Goal: Navigation & Orientation: Find specific page/section

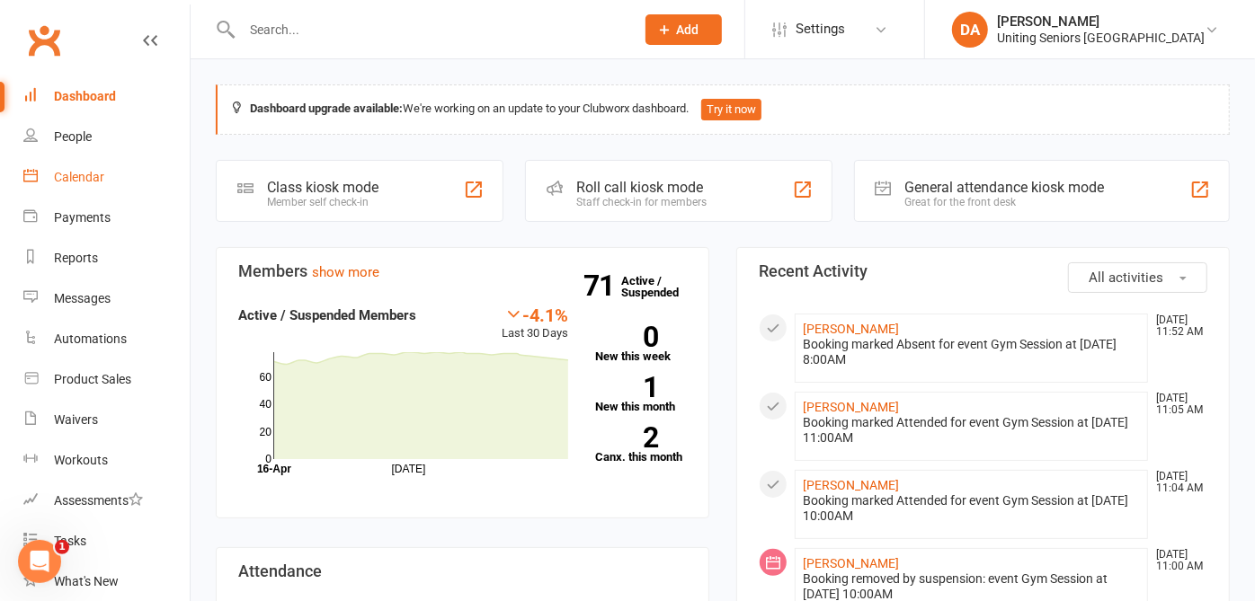
click at [62, 183] on div "Calendar" at bounding box center [79, 177] width 50 height 14
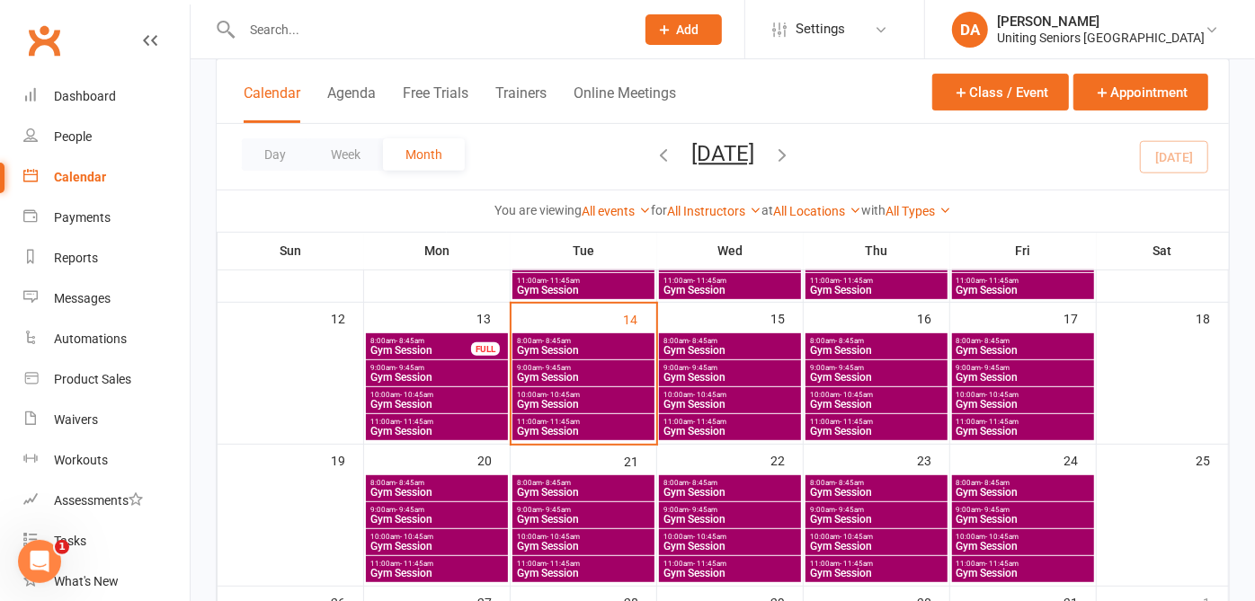
scroll to position [362, 0]
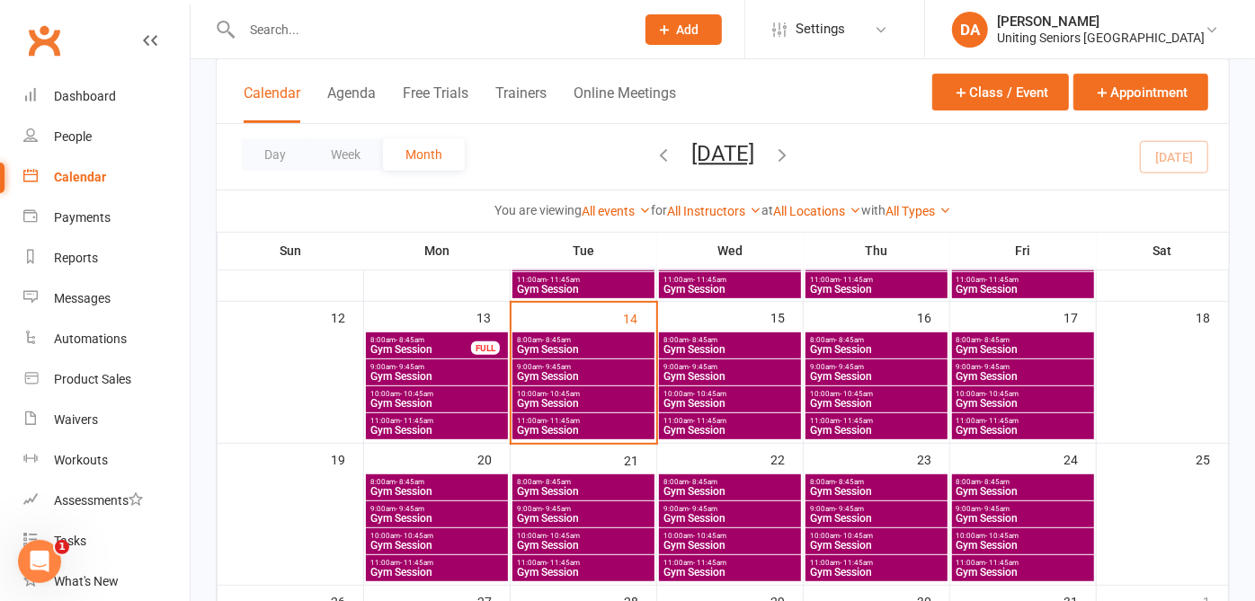
click at [612, 420] on span "11:00am - 11:45am" at bounding box center [583, 421] width 135 height 8
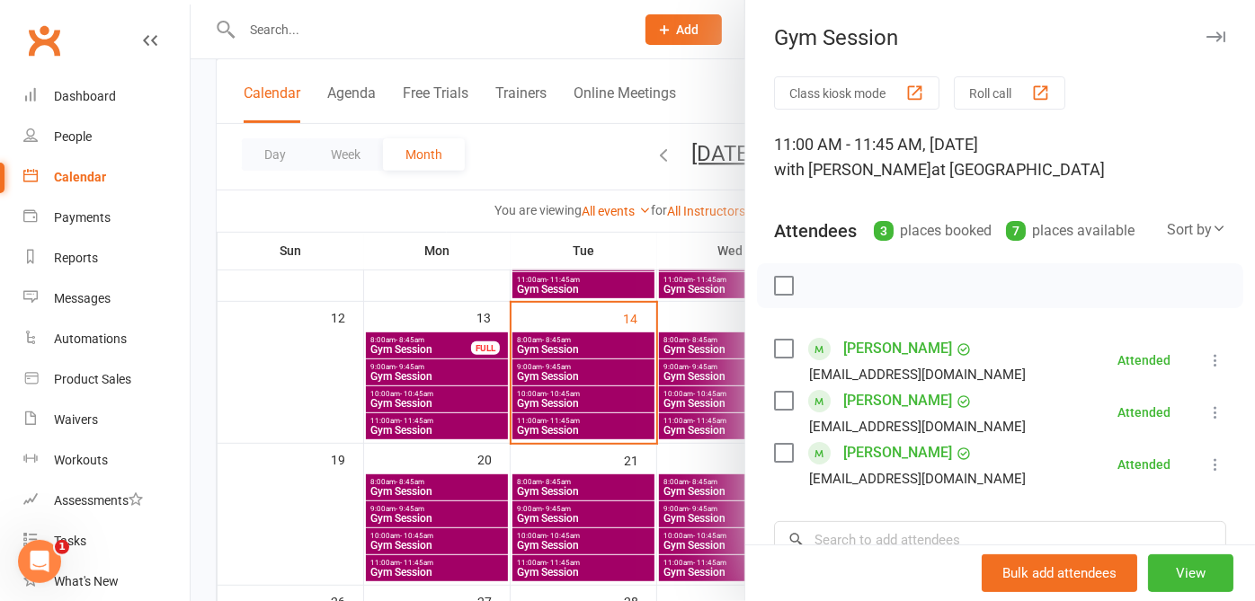
click at [712, 31] on button "button" at bounding box center [1216, 37] width 22 height 22
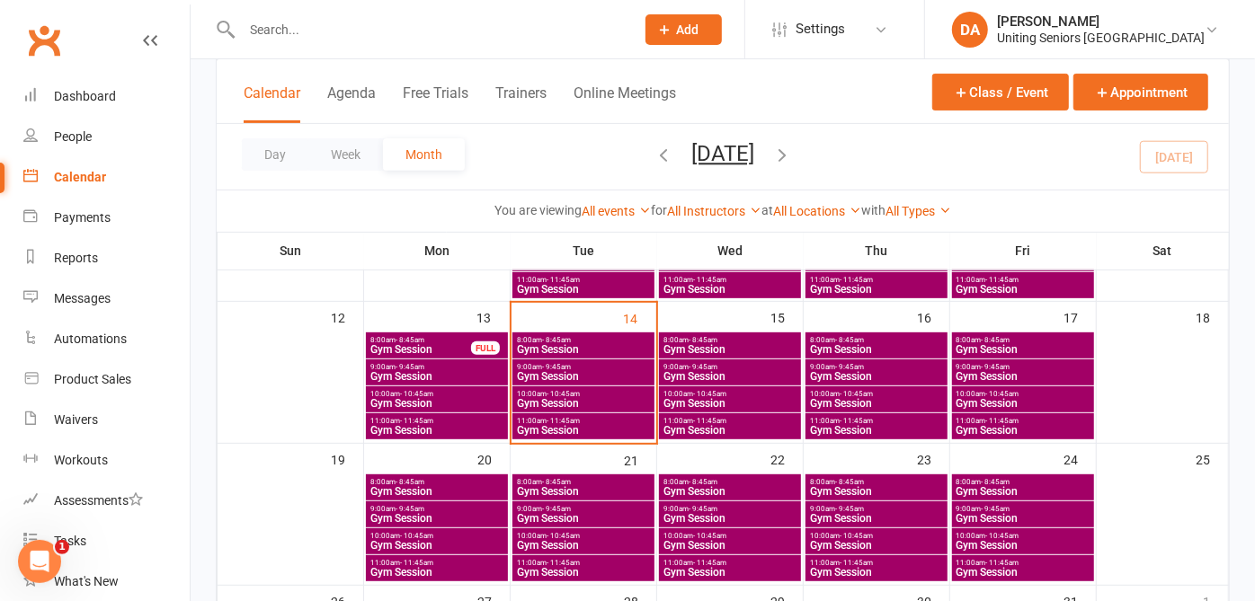
click at [636, 391] on span "10:00am - 10:45am" at bounding box center [583, 394] width 135 height 8
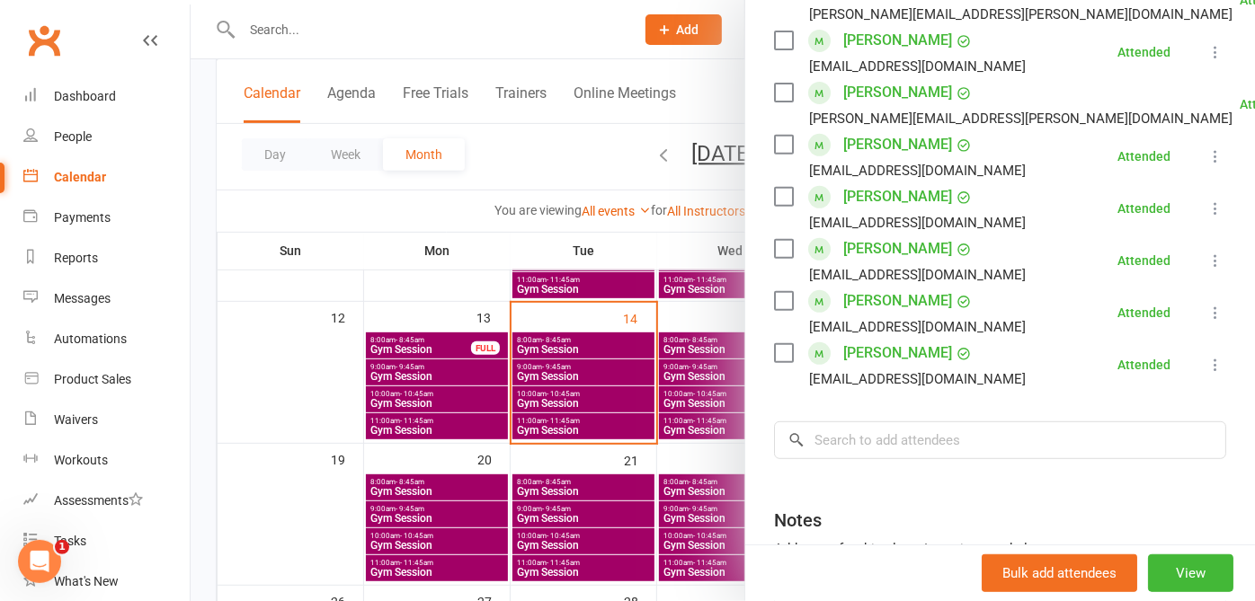
scroll to position [0, 0]
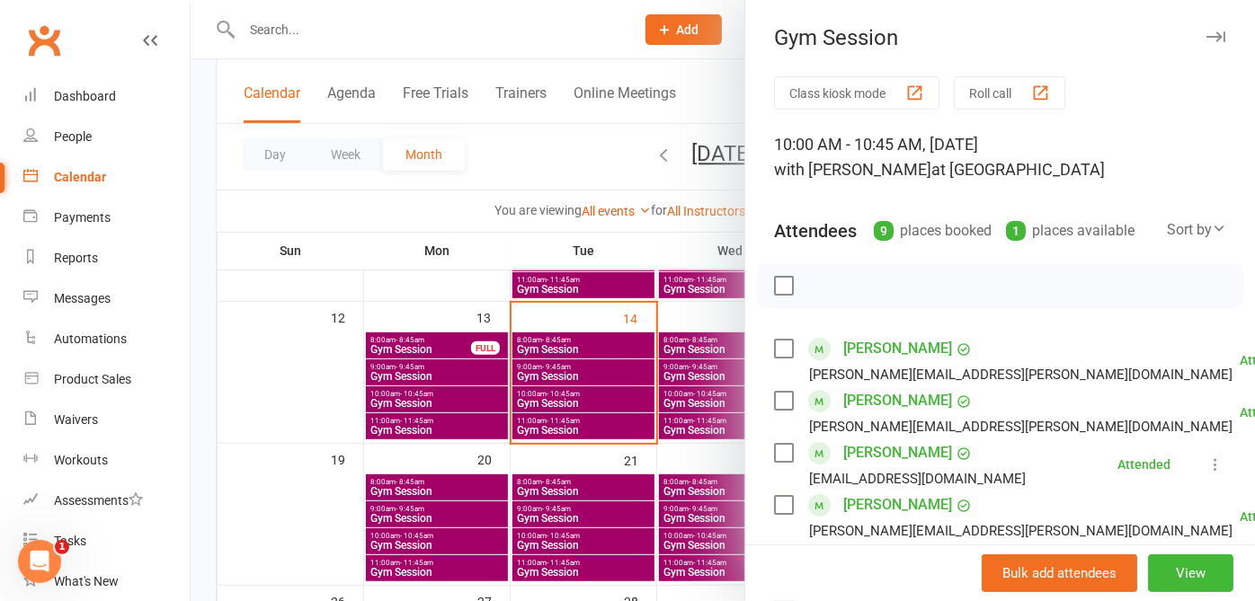
click at [712, 31] on button "button" at bounding box center [1216, 37] width 22 height 22
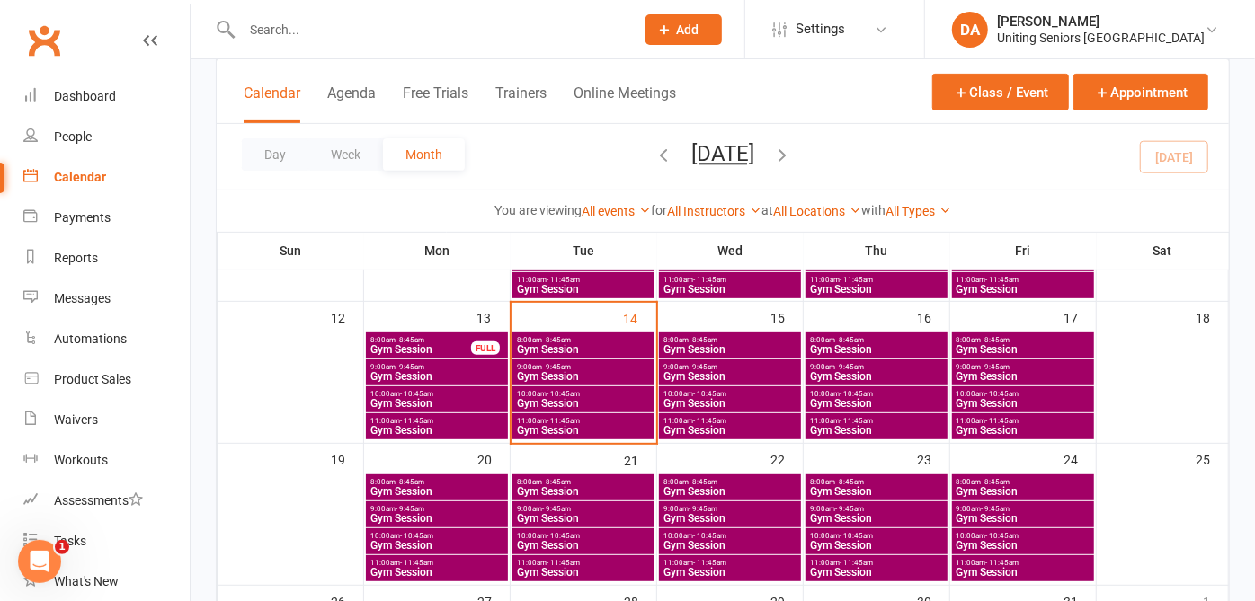
click at [645, 369] on span "9:00am - 9:45am" at bounding box center [583, 367] width 135 height 8
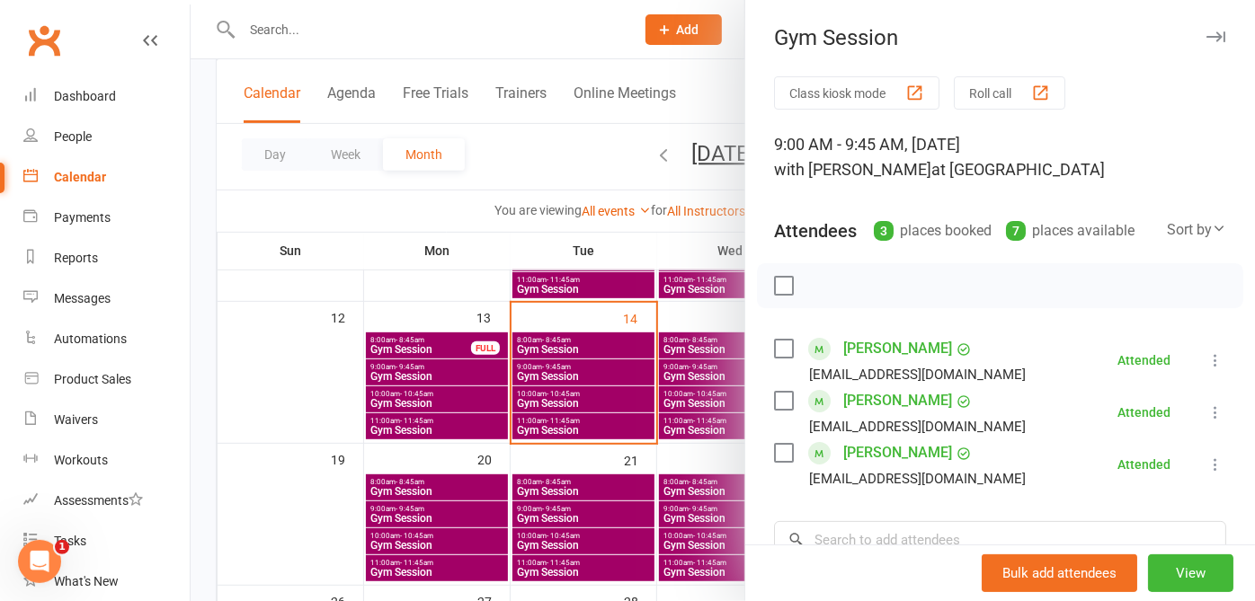
click at [712, 36] on icon "button" at bounding box center [1215, 36] width 19 height 11
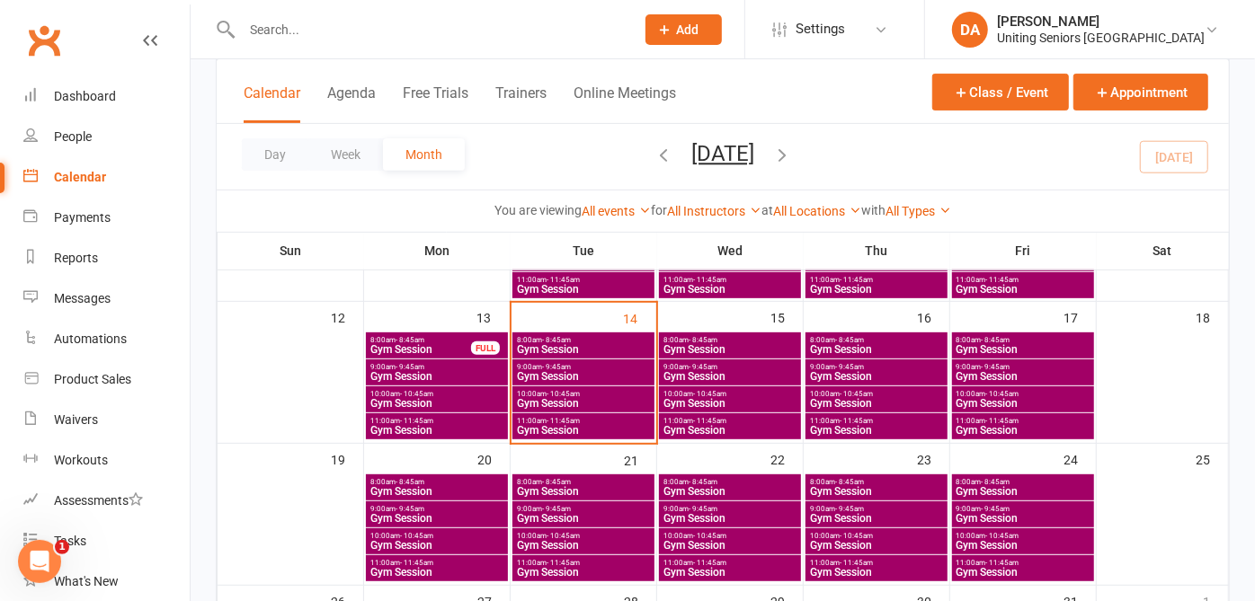
click at [591, 345] on span "Gym Session" at bounding box center [583, 349] width 135 height 11
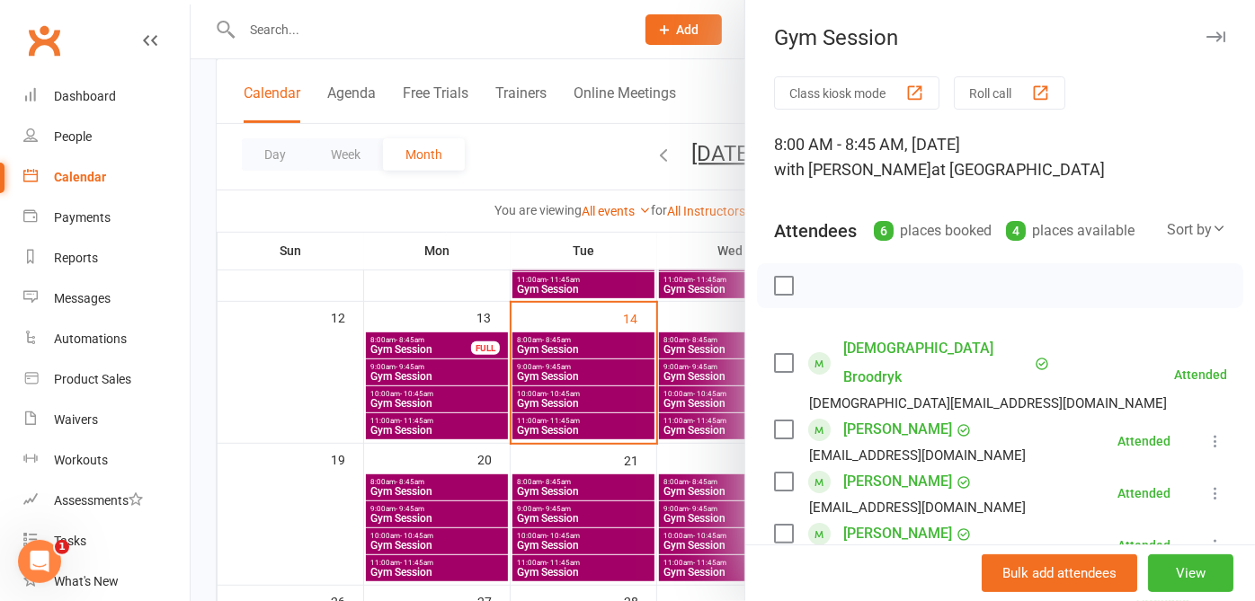
click at [712, 37] on icon "button" at bounding box center [1215, 36] width 19 height 11
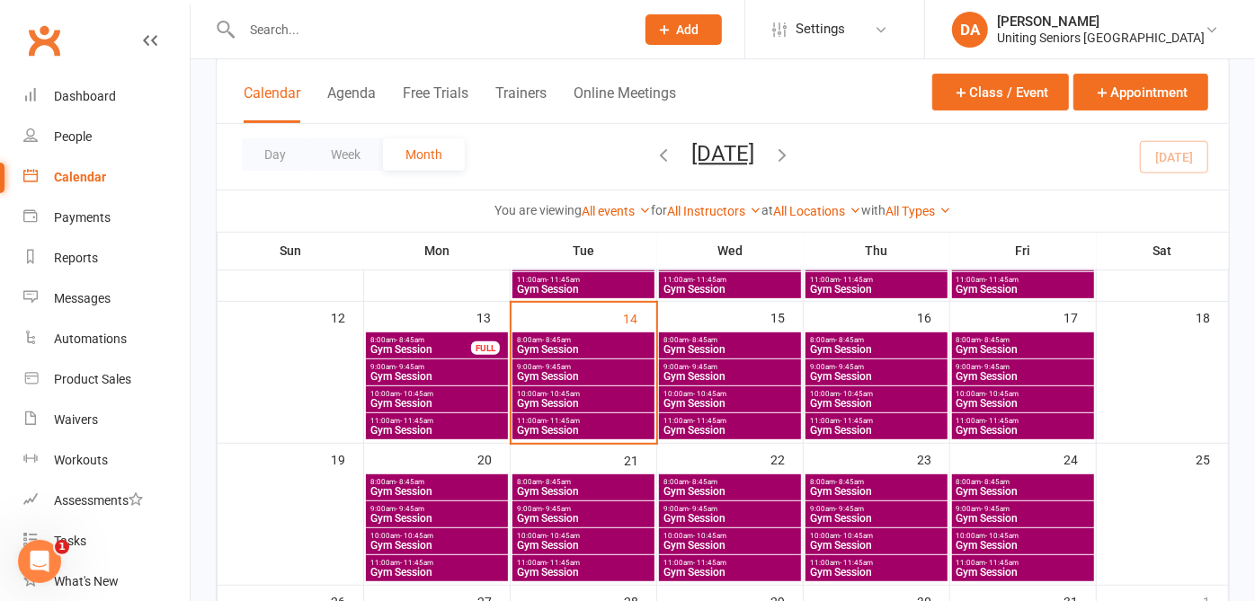
click at [712, 334] on div "8:00am - 8:45am Gym Session" at bounding box center [730, 346] width 142 height 26
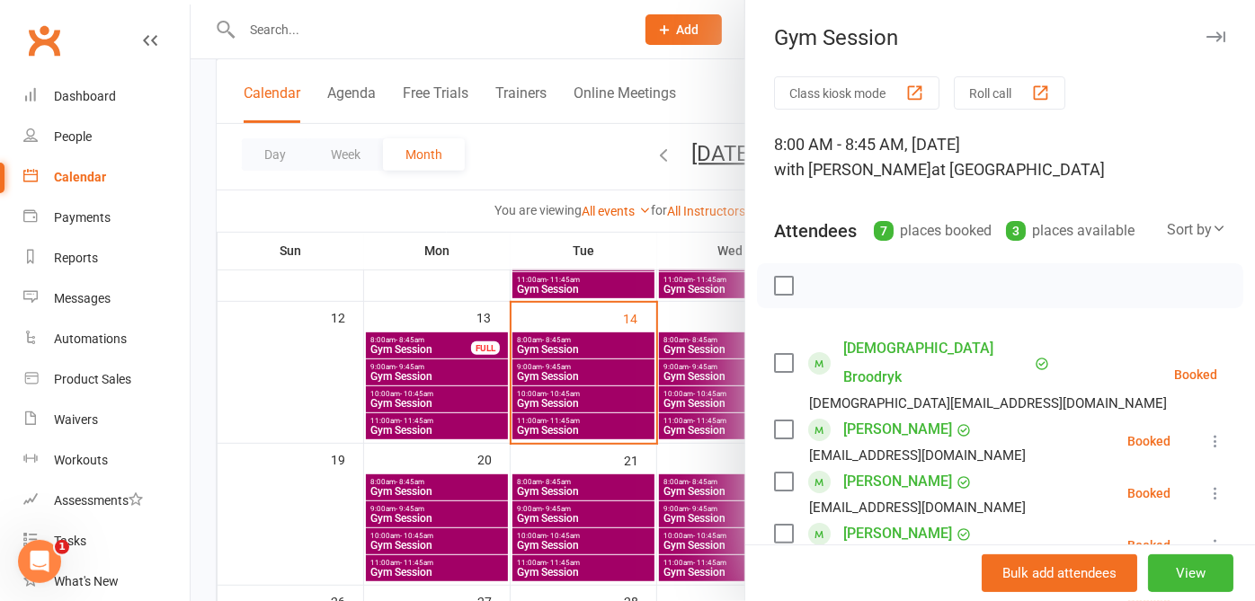
click at [712, 39] on icon "button" at bounding box center [1215, 36] width 19 height 11
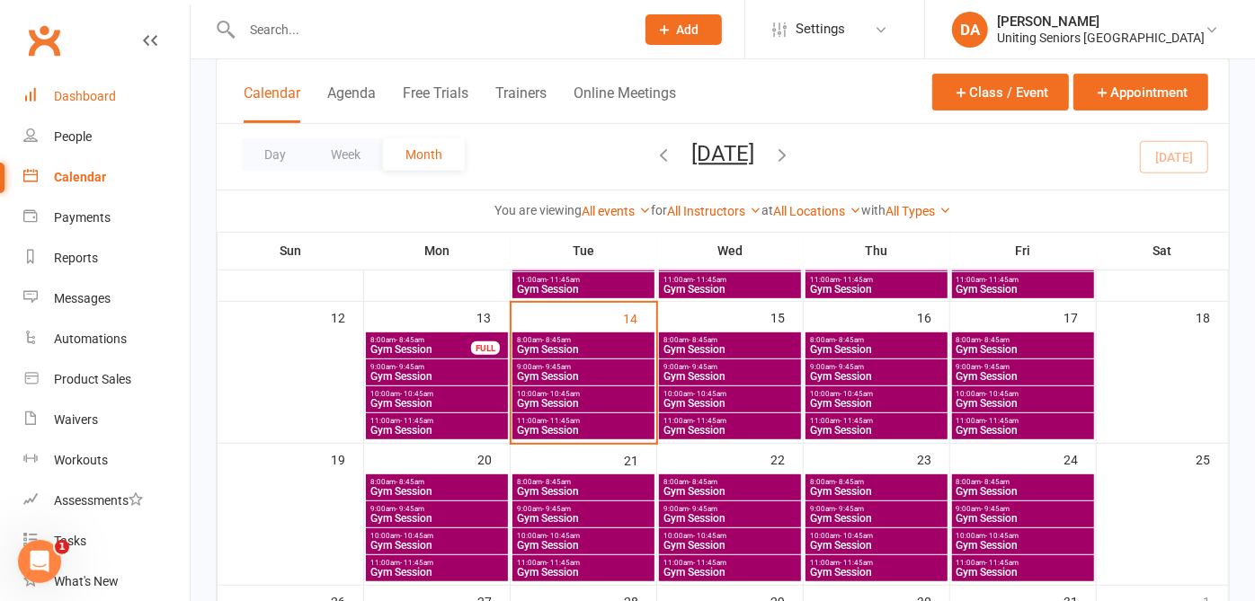
click at [61, 90] on div "Dashboard" at bounding box center [85, 96] width 62 height 14
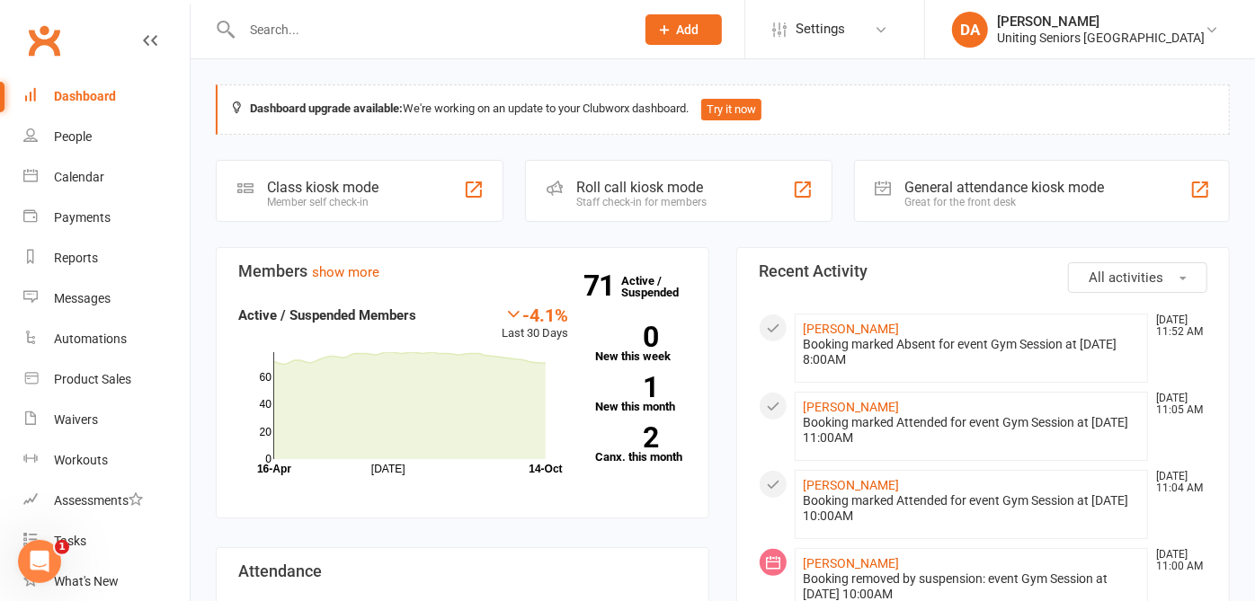
click at [266, 24] on input "text" at bounding box center [429, 29] width 386 height 25
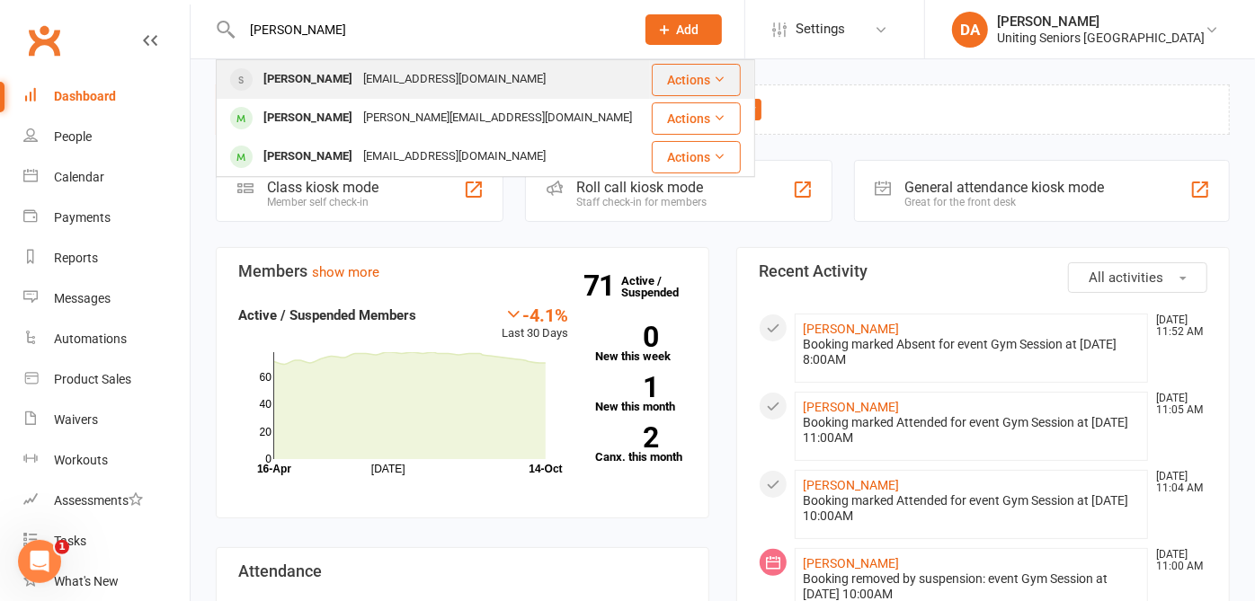
type input "sue dillon"
click at [295, 77] on div "[PERSON_NAME]" at bounding box center [308, 80] width 100 height 26
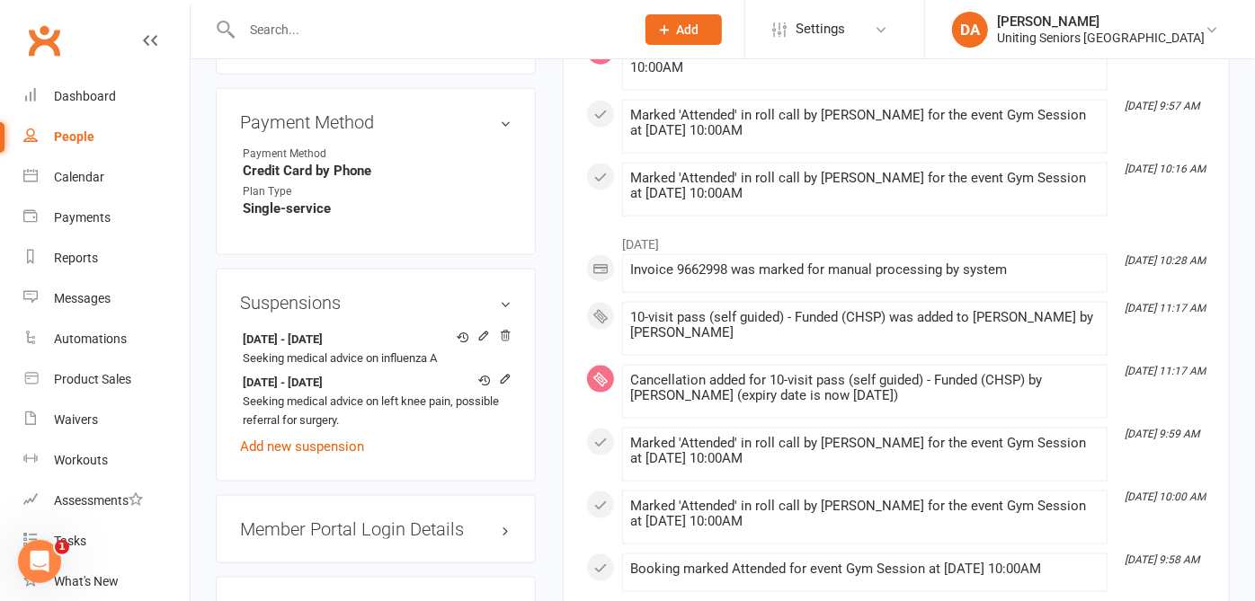
scroll to position [1295, 0]
click at [107, 89] on div "Dashboard" at bounding box center [85, 96] width 62 height 14
